Goal: Navigation & Orientation: Find specific page/section

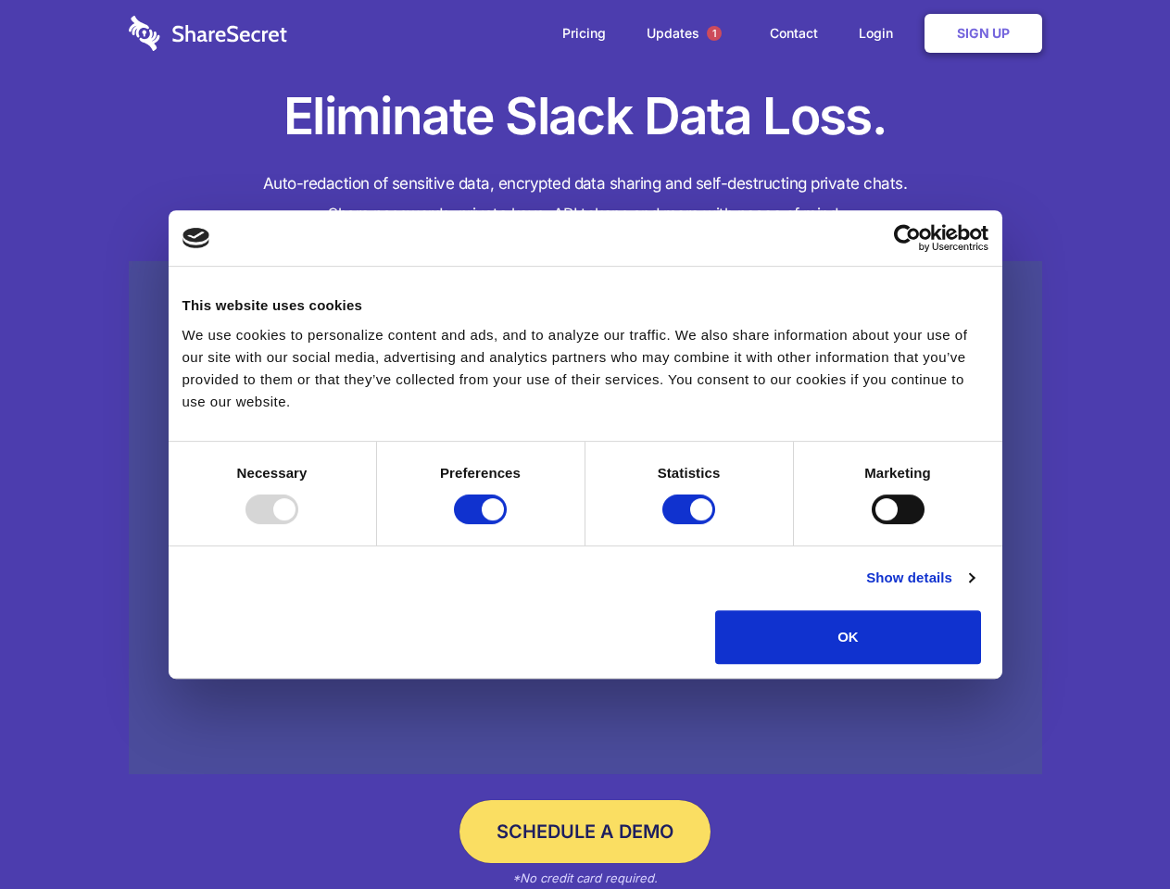
click at [298, 524] on div at bounding box center [271, 509] width 53 height 30
click at [507, 524] on input "Preferences" at bounding box center [480, 509] width 53 height 30
checkbox input "false"
click at [691, 524] on input "Statistics" at bounding box center [688, 509] width 53 height 30
checkbox input "false"
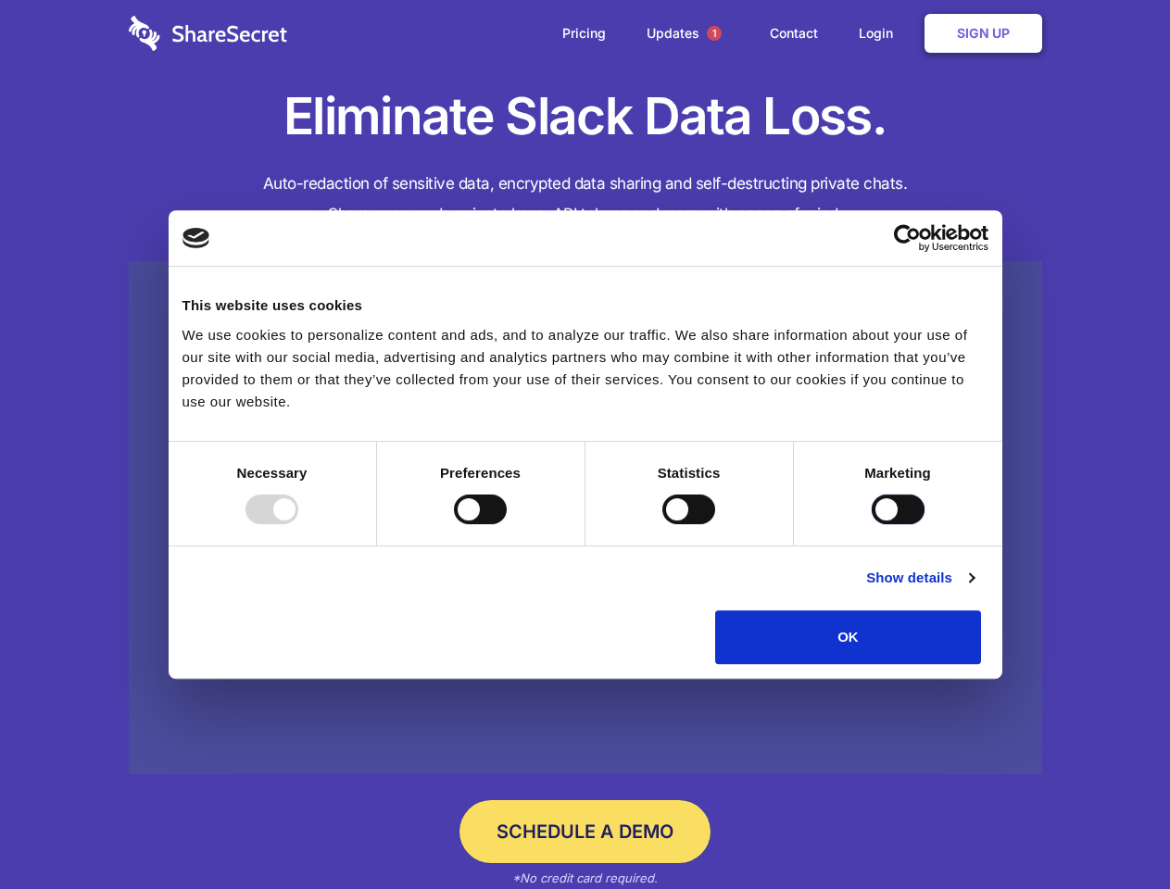
click at [871, 524] on input "Marketing" at bounding box center [897, 509] width 53 height 30
checkbox input "true"
click at [973, 589] on link "Show details" at bounding box center [919, 578] width 107 height 22
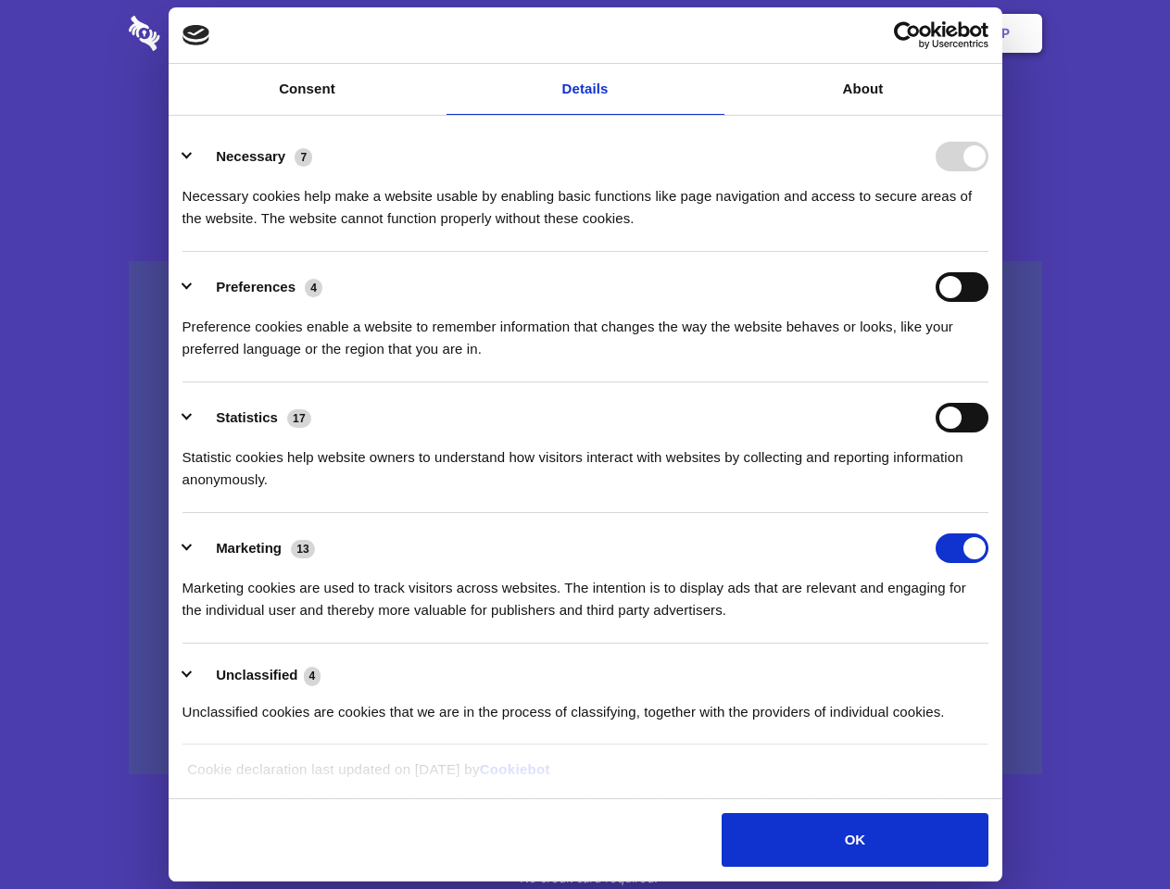
click at [988, 230] on div "Necessary cookies help make a website usable by enabling basic functions like p…" at bounding box center [585, 200] width 806 height 58
click at [713, 33] on span "1" at bounding box center [714, 33] width 15 height 15
